Goal: Task Accomplishment & Management: Use online tool/utility

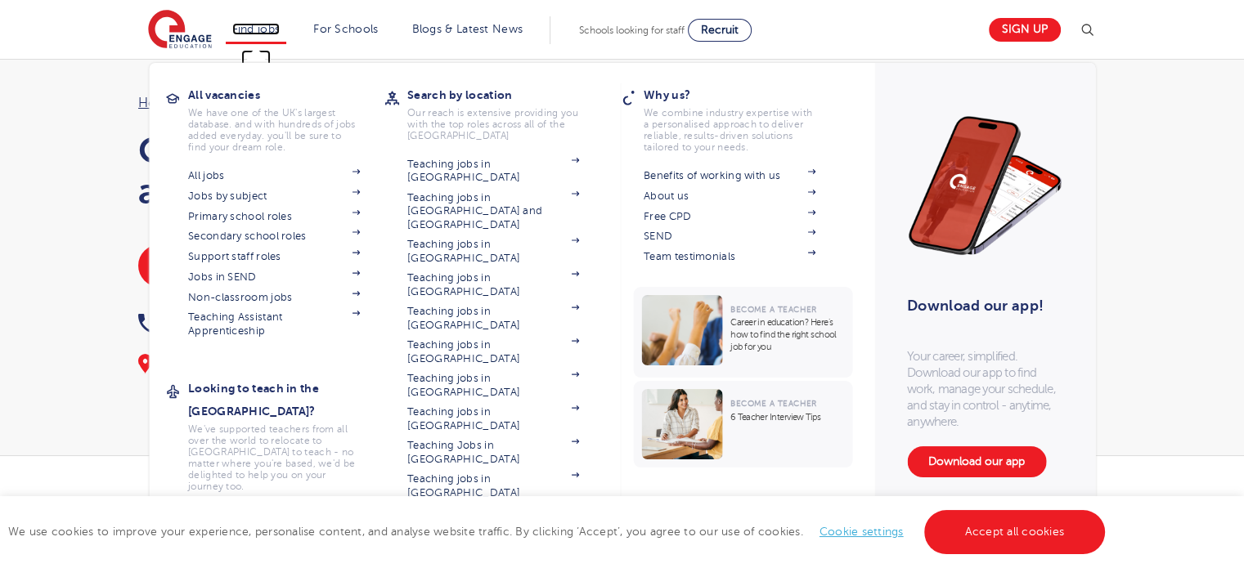
click at [254, 32] on link "Find jobs" at bounding box center [256, 29] width 48 height 12
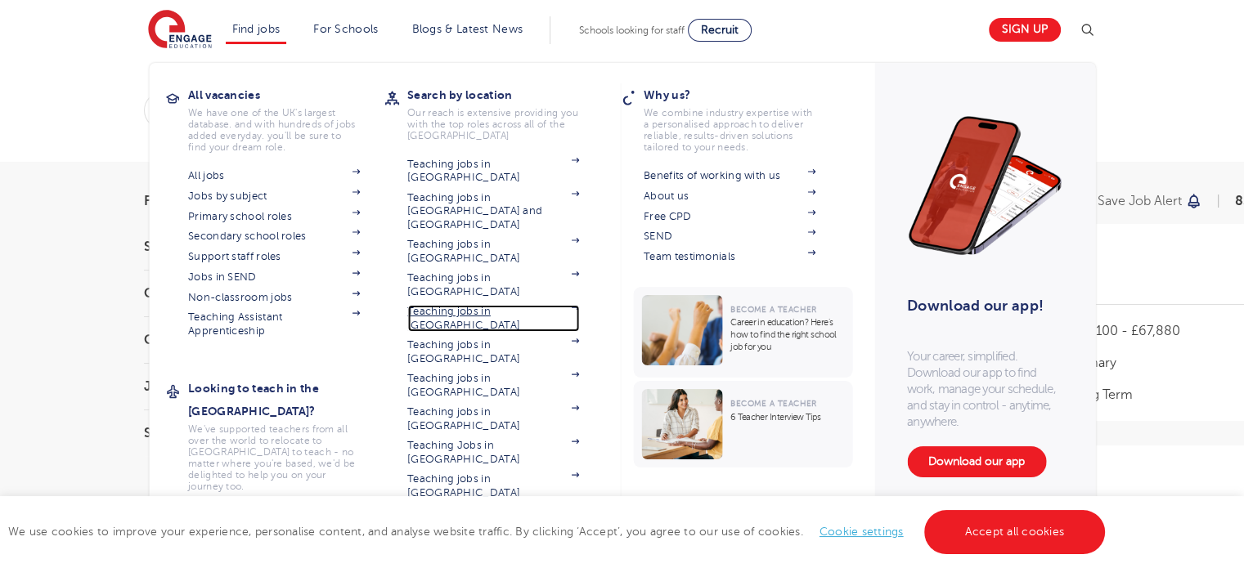
click at [458, 305] on link "Teaching jobs in [GEOGRAPHIC_DATA]" at bounding box center [493, 318] width 172 height 27
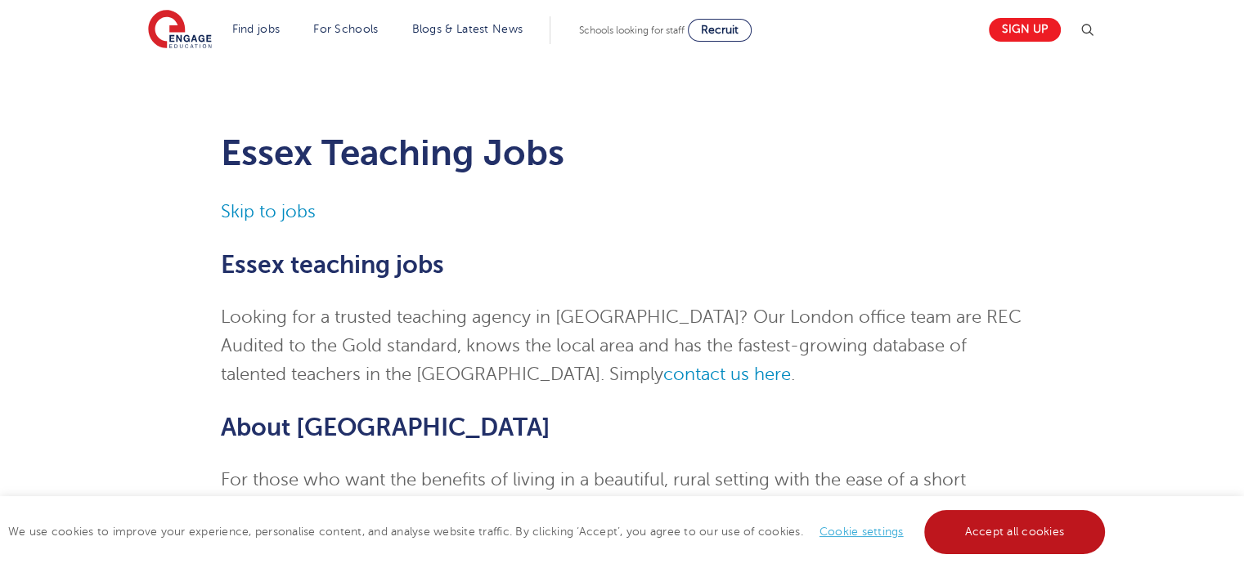
click at [1021, 526] on link "Accept all cookies" at bounding box center [1015, 532] width 182 height 44
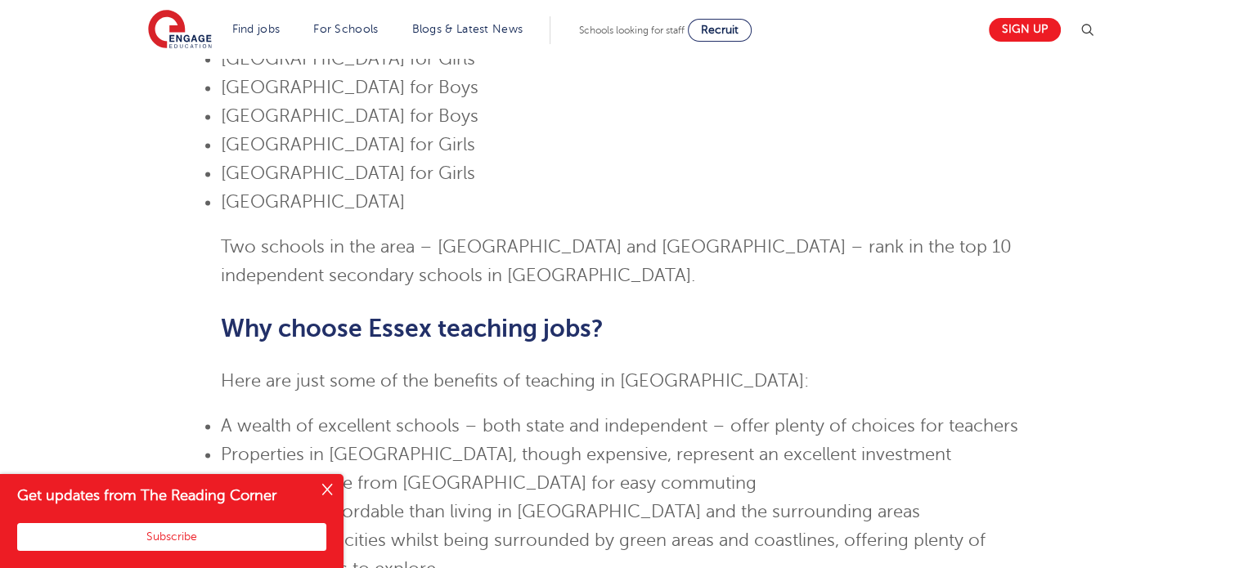
scroll to position [2355, 0]
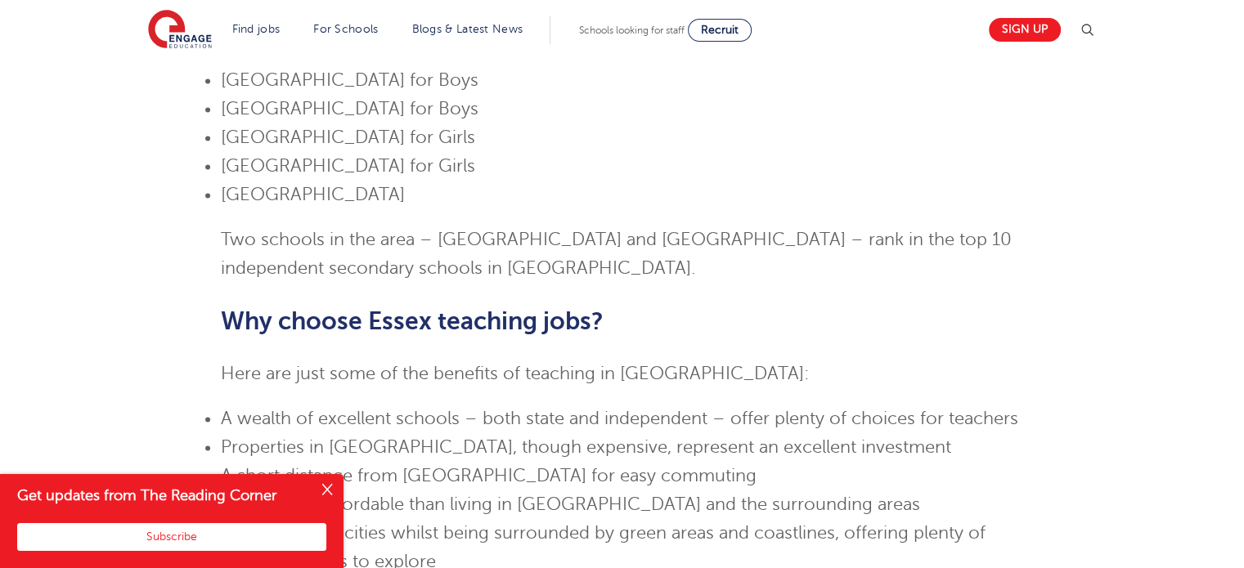
click at [325, 483] on button "Close" at bounding box center [327, 490] width 33 height 33
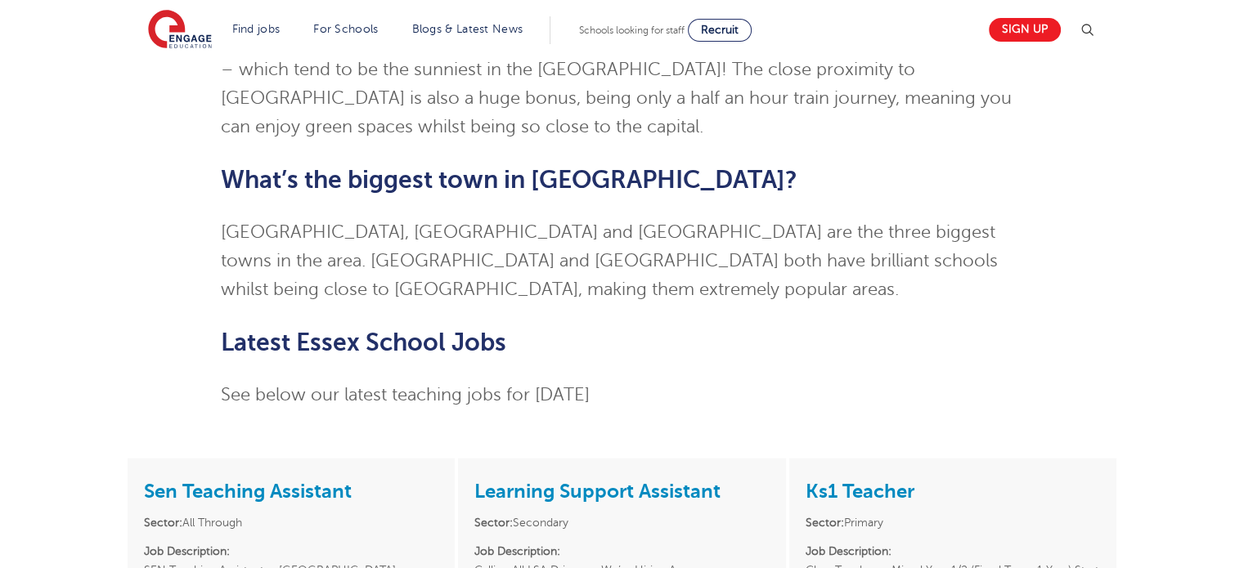
scroll to position [3826, 0]
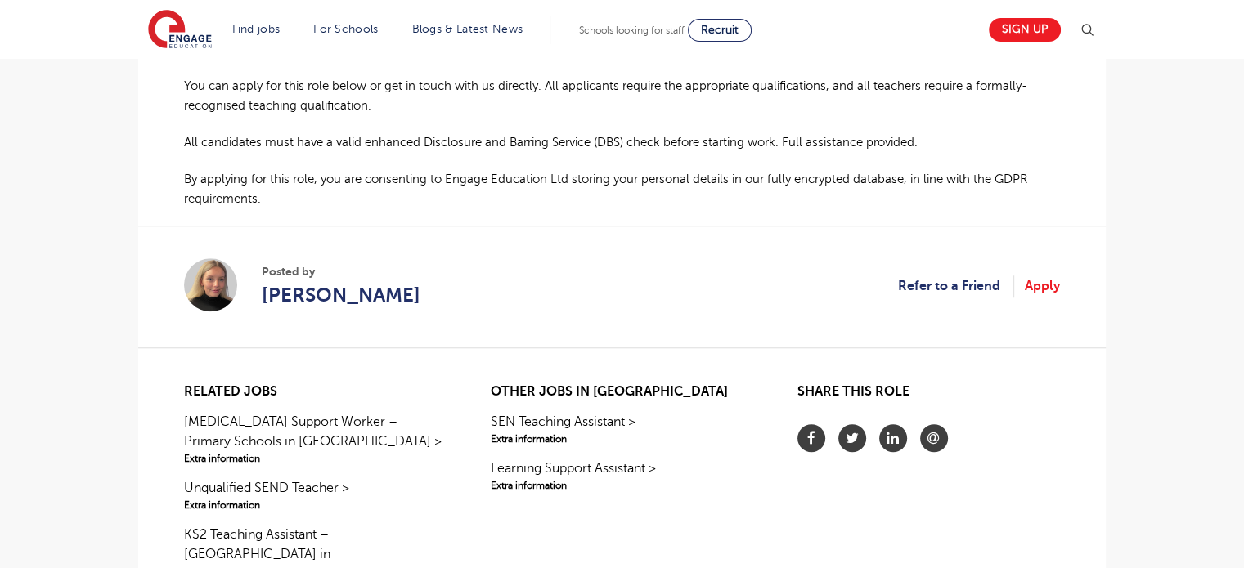
scroll to position [1308, 0]
